Goal: Task Accomplishment & Management: Use online tool/utility

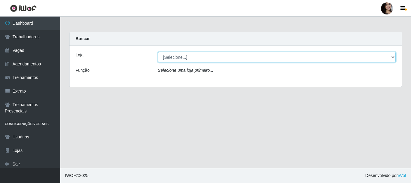
click at [211, 57] on select "[Selecione...] SuperFácil Atacado - [PERSON_NAME]" at bounding box center [277, 57] width 238 height 11
select select "399"
click at [158, 52] on select "[Selecione...] SuperFácil Atacado - [PERSON_NAME]" at bounding box center [277, 57] width 238 height 11
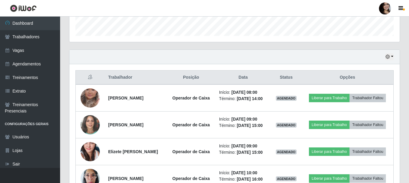
scroll to position [180, 0]
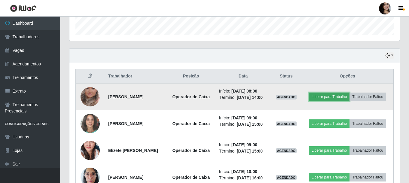
click at [325, 95] on button "Liberar para Trabalho" at bounding box center [329, 96] width 41 height 8
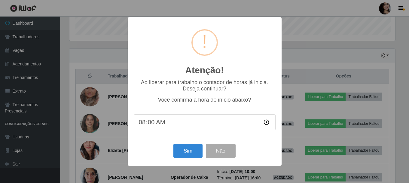
scroll to position [125, 328]
click at [191, 149] on button "Sim" at bounding box center [188, 150] width 29 height 14
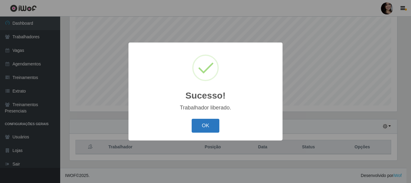
click at [200, 126] on button "OK" at bounding box center [206, 126] width 28 height 14
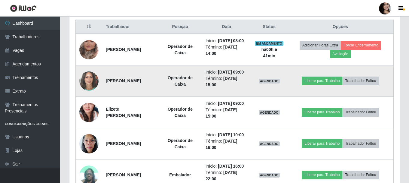
scroll to position [230, 0]
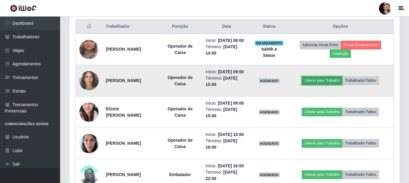
click at [320, 85] on button "Liberar para Trabalho" at bounding box center [322, 80] width 41 height 8
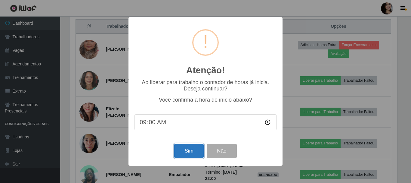
click at [189, 157] on button "Sim" at bounding box center [188, 150] width 29 height 14
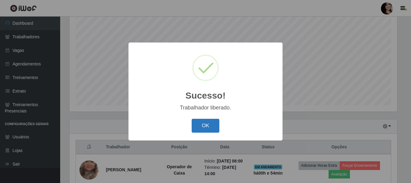
click at [208, 127] on button "OK" at bounding box center [206, 126] width 28 height 14
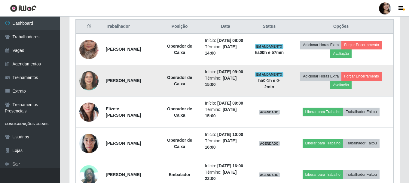
scroll to position [260, 0]
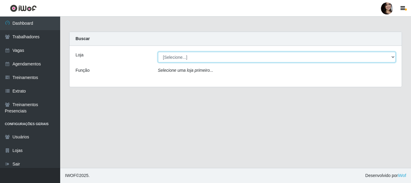
click at [192, 58] on select "[Selecione...] SuperFácil Atacado - [PERSON_NAME]" at bounding box center [277, 57] width 238 height 11
select select "399"
click at [158, 52] on select "[Selecione...] SuperFácil Atacado - [PERSON_NAME]" at bounding box center [277, 57] width 238 height 11
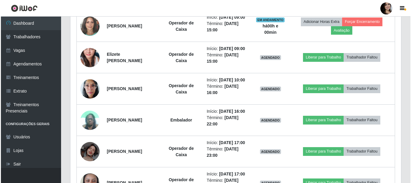
scroll to position [271, 0]
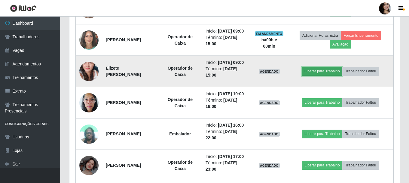
click at [324, 75] on button "Liberar para Trabalho" at bounding box center [322, 71] width 41 height 8
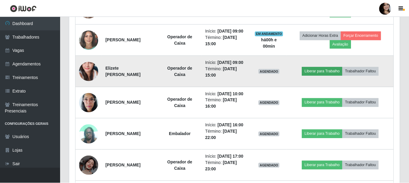
scroll to position [125, 328]
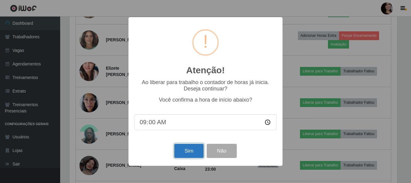
click at [193, 148] on button "Sim" at bounding box center [188, 150] width 29 height 14
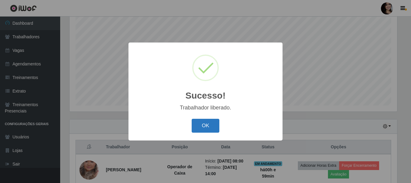
click at [207, 124] on button "OK" at bounding box center [206, 126] width 28 height 14
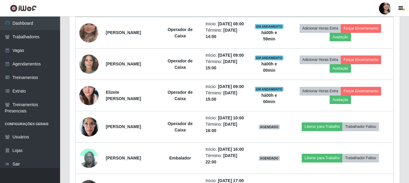
scroll to position [260, 0]
